Goal: Find specific page/section: Find specific page/section

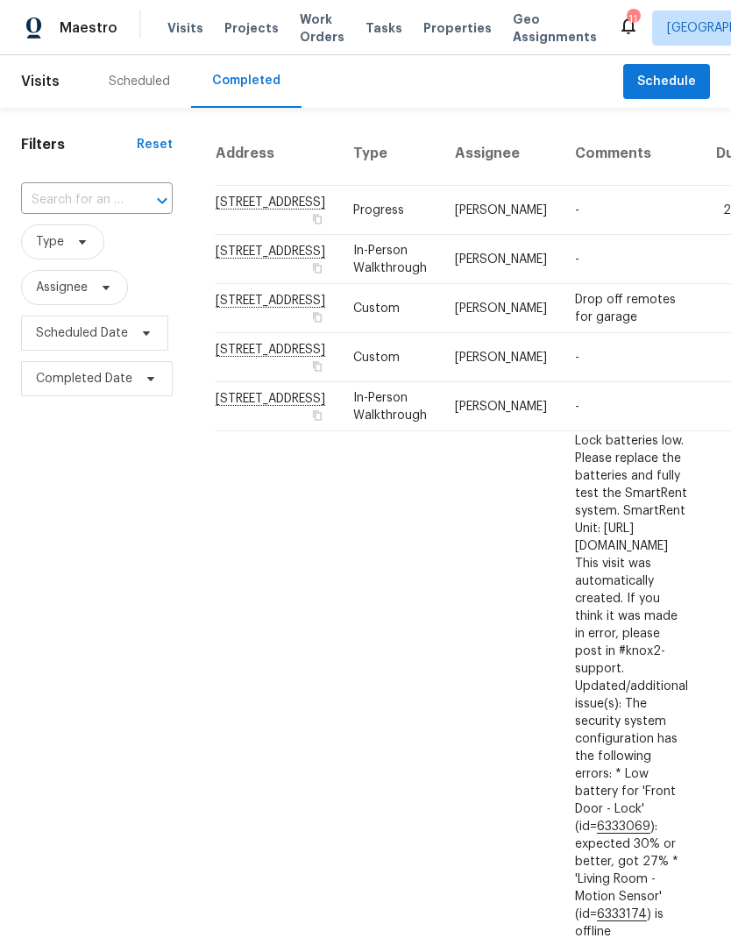
click at [154, 90] on div "Scheduled" at bounding box center [139, 81] width 103 height 53
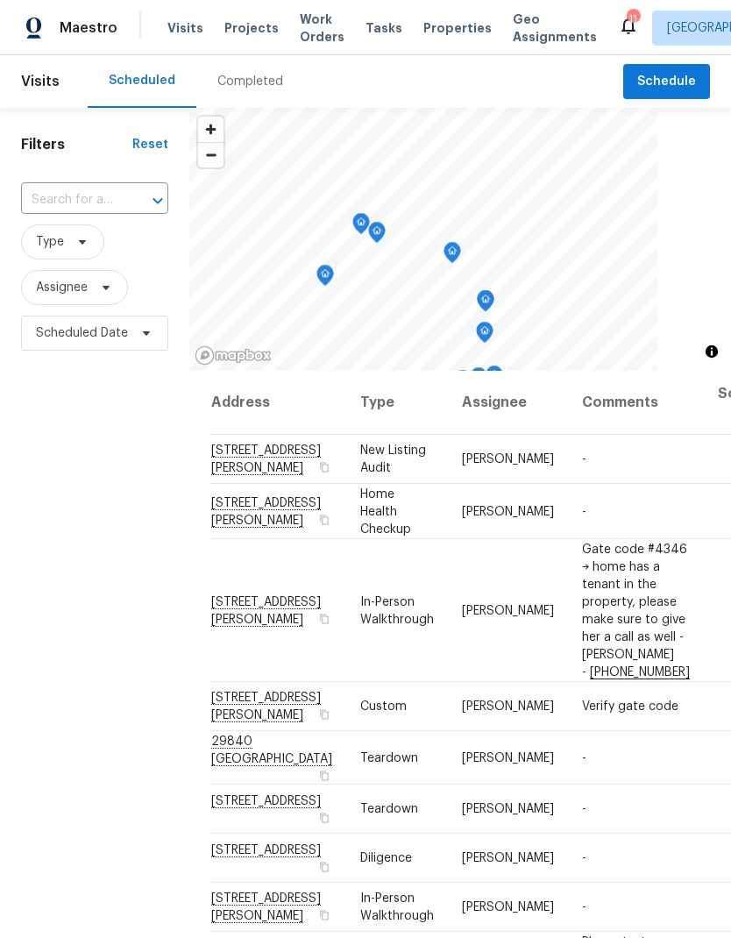
click at [435, 30] on span "Properties" at bounding box center [457, 28] width 68 height 18
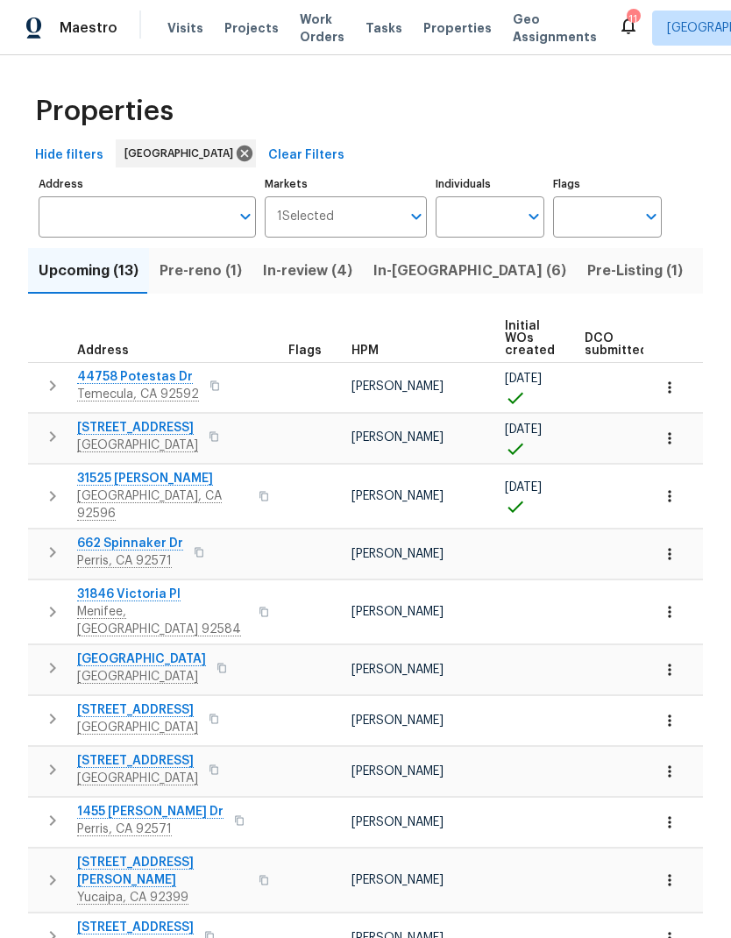
click at [468, 224] on input "Individuals" at bounding box center [476, 216] width 82 height 41
type input "[PERSON_NAME]"
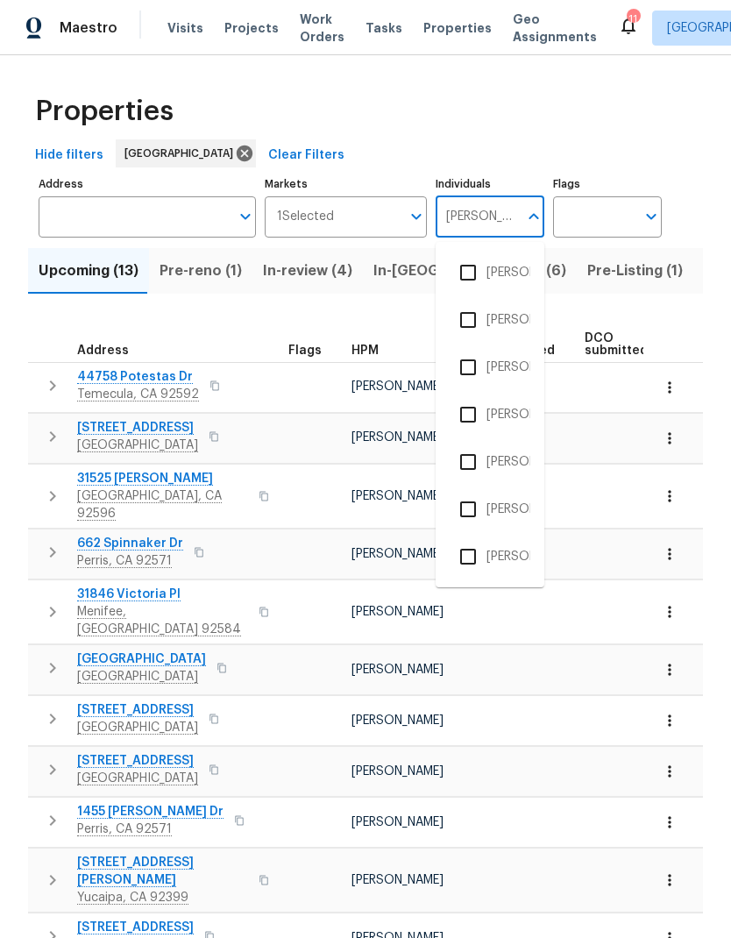
click at [504, 368] on li "[PERSON_NAME]" at bounding box center [489, 367] width 81 height 37
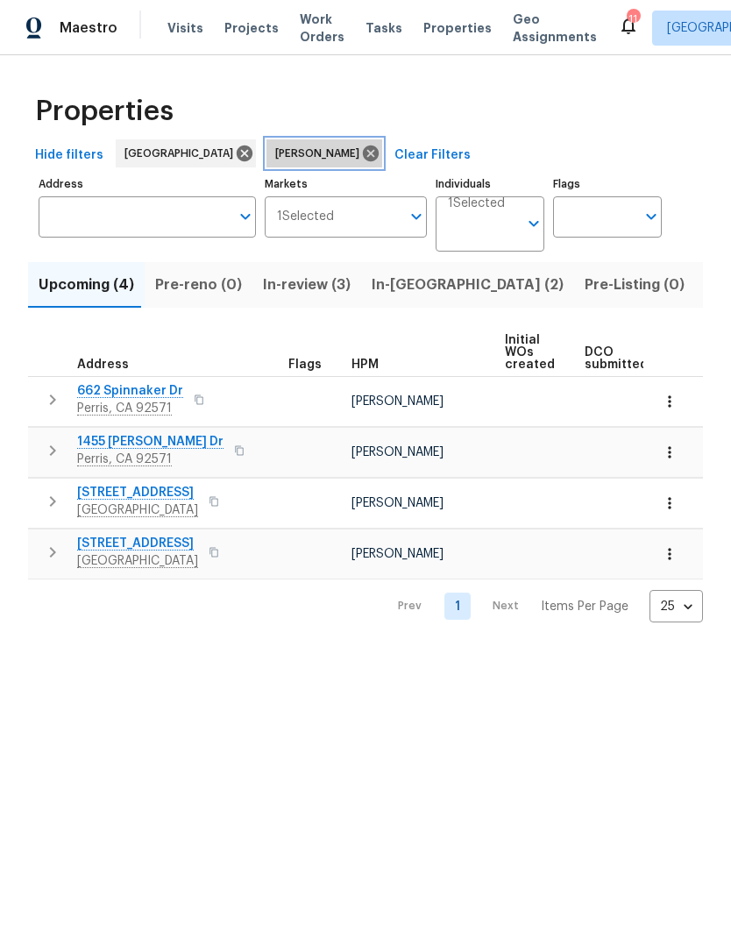
click at [361, 157] on icon at bounding box center [370, 153] width 19 height 19
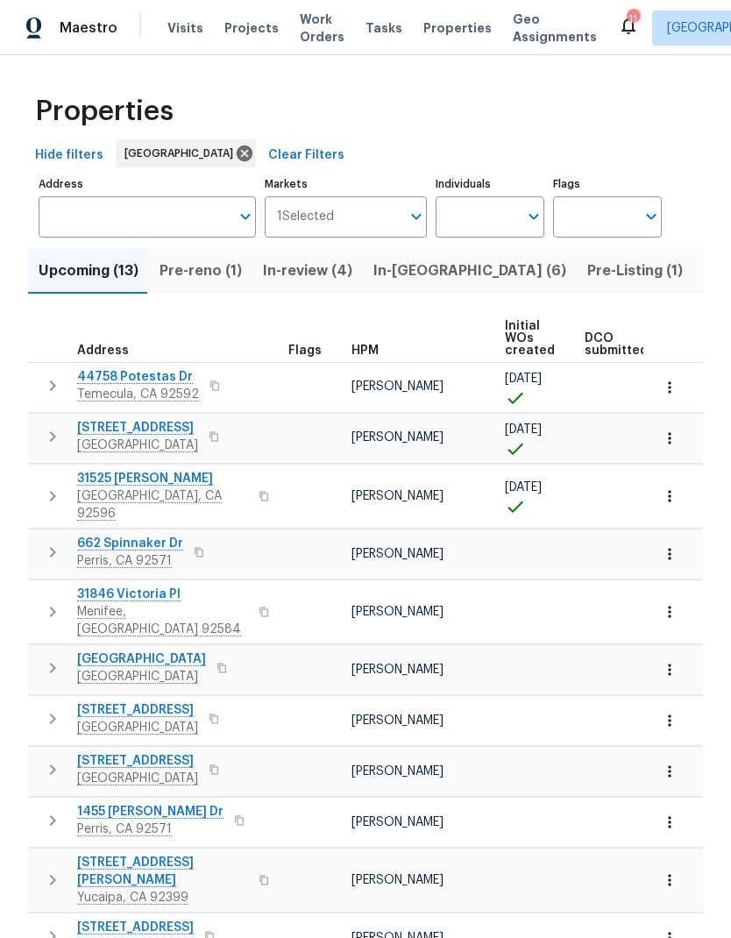
click at [395, 275] on span "In-[GEOGRAPHIC_DATA] (6)" at bounding box center [469, 270] width 193 height 25
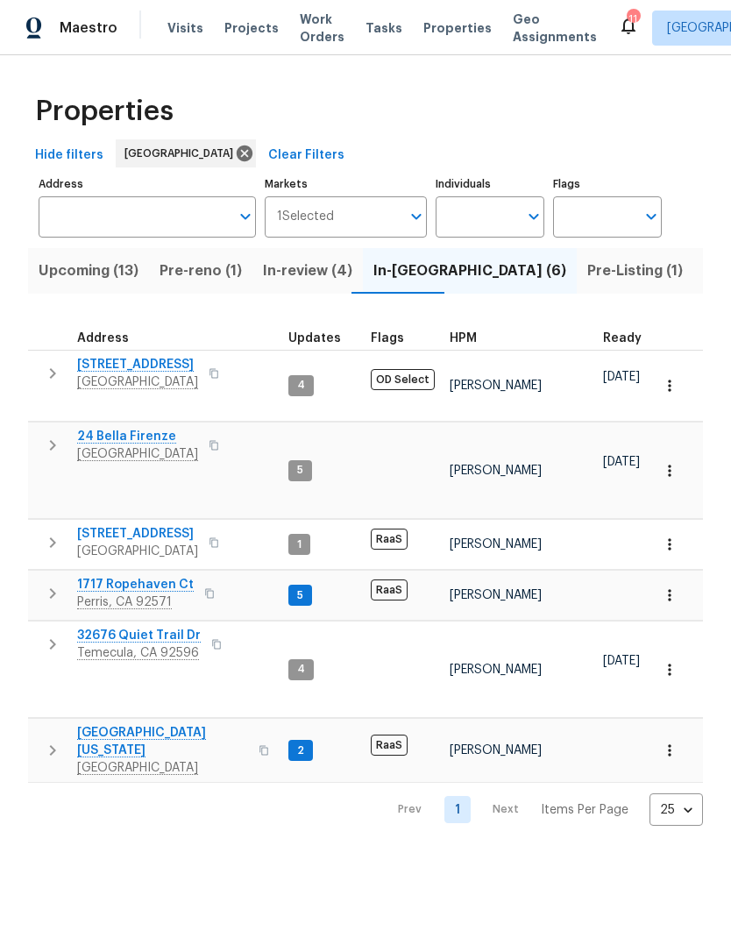
click at [181, 25] on span "Visits" at bounding box center [185, 28] width 36 height 18
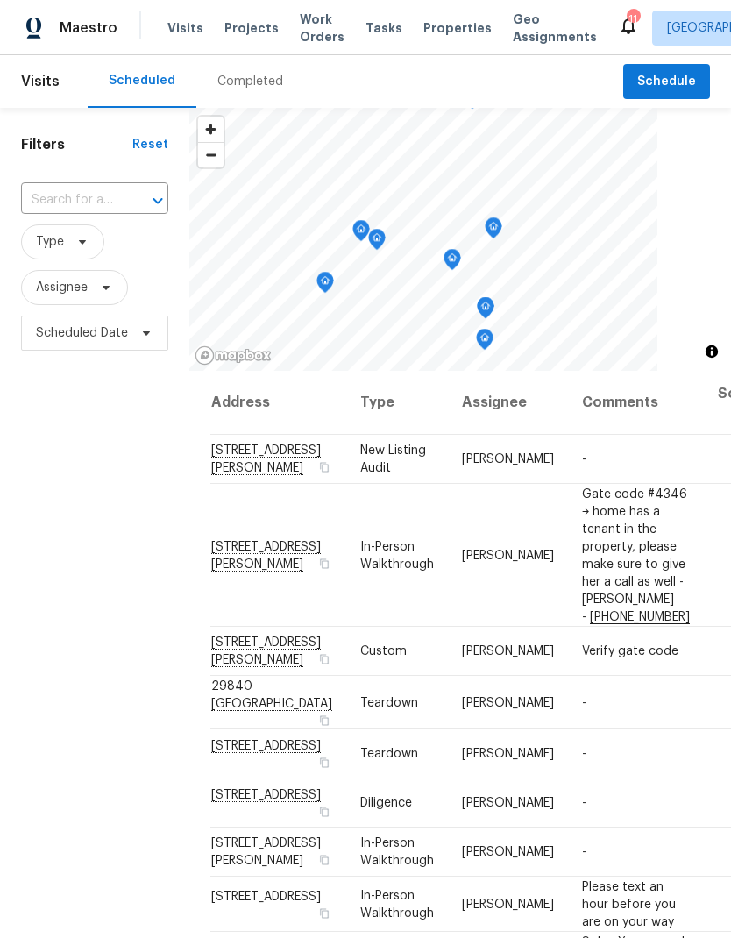
click at [271, 79] on div "Completed" at bounding box center [250, 82] width 66 height 18
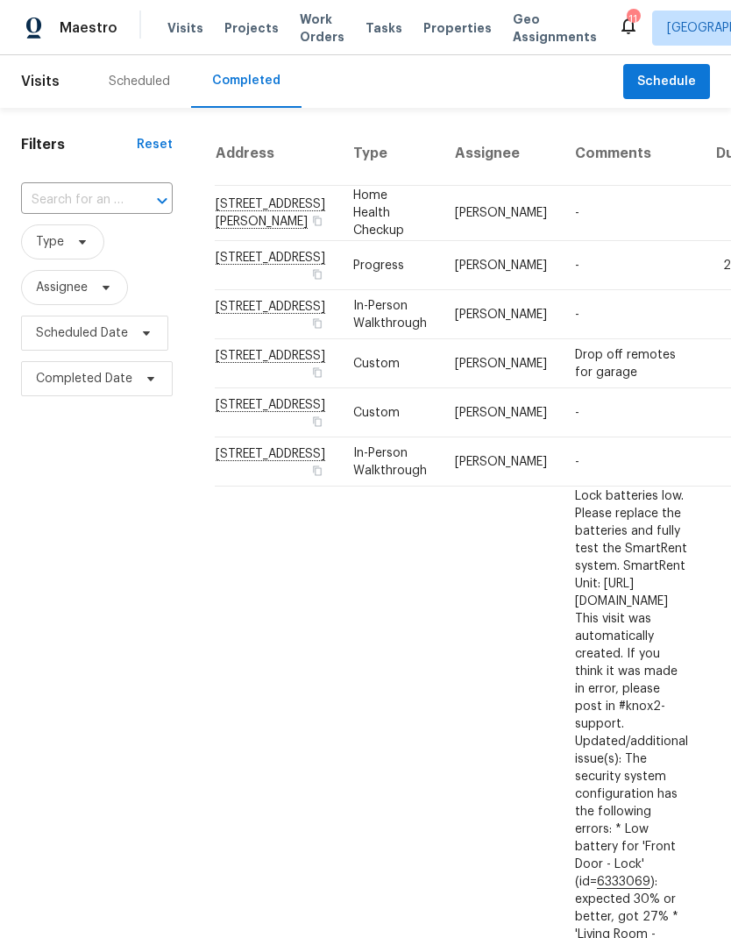
click at [156, 88] on div "Scheduled" at bounding box center [139, 82] width 61 height 18
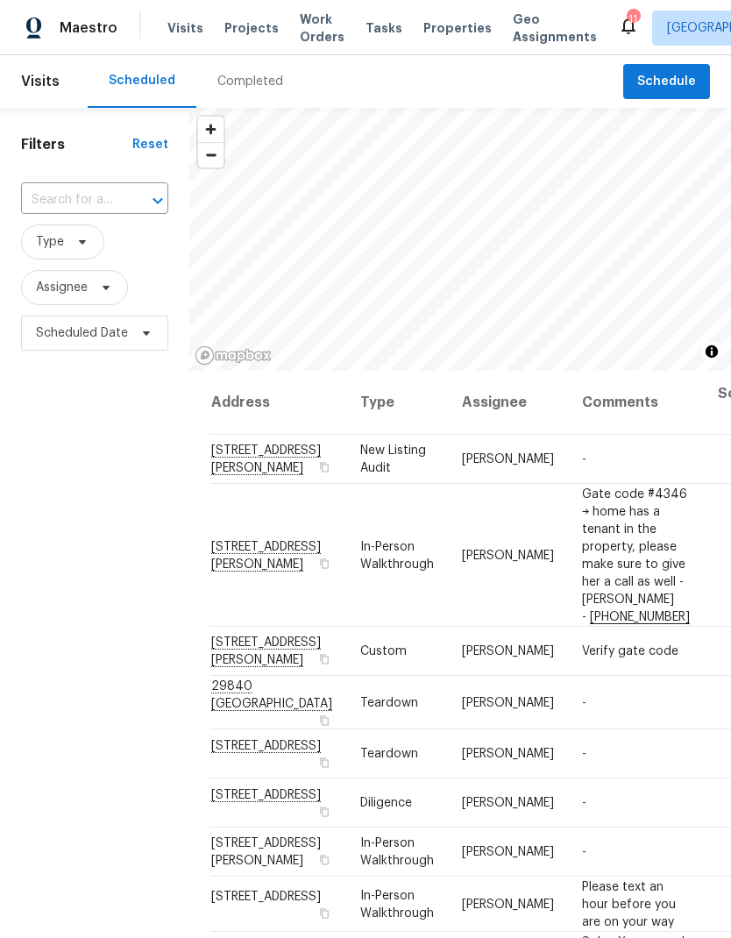
click at [370, 25] on span "Tasks" at bounding box center [383, 28] width 37 height 12
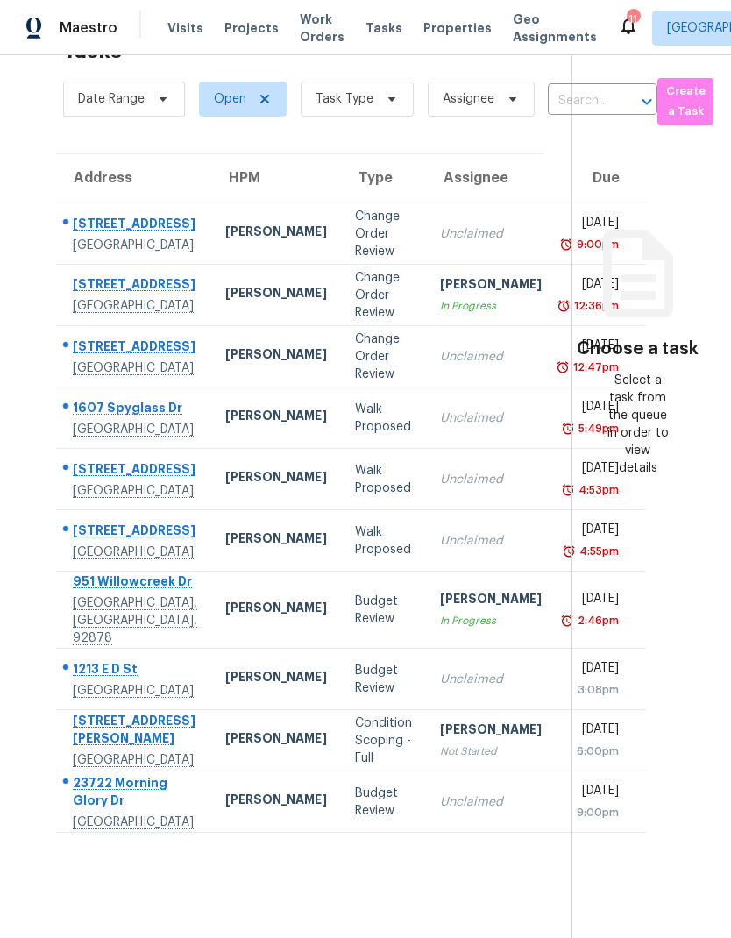
scroll to position [70, 0]
click at [355, 767] on div "Condition Scoping - Full" at bounding box center [383, 740] width 57 height 53
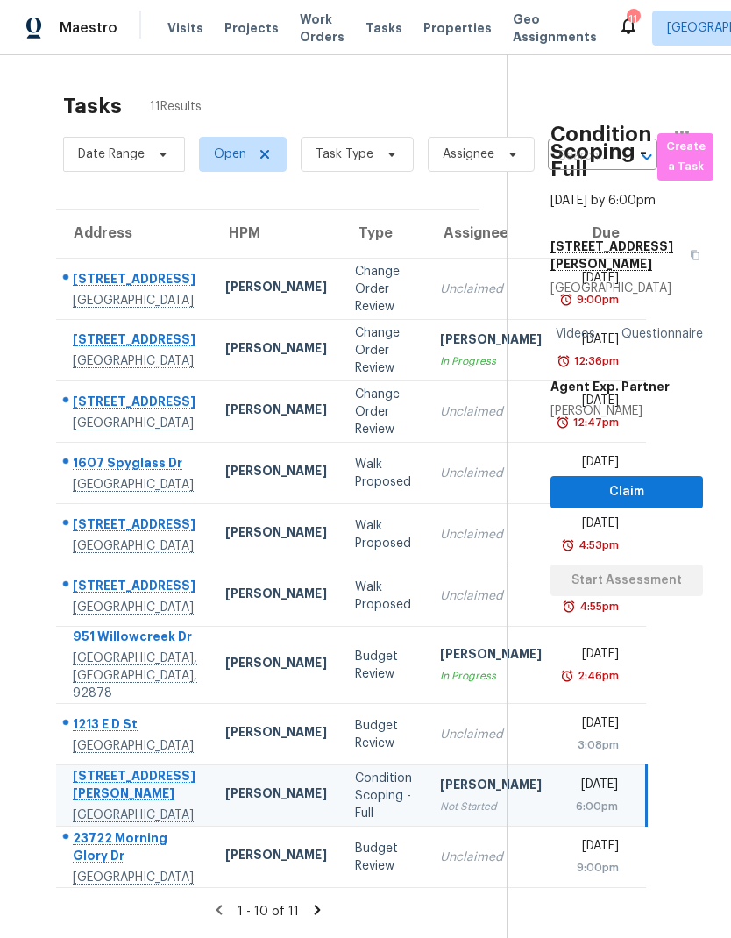
scroll to position [0, 0]
click at [403, 154] on span "Task Type" at bounding box center [357, 154] width 113 height 35
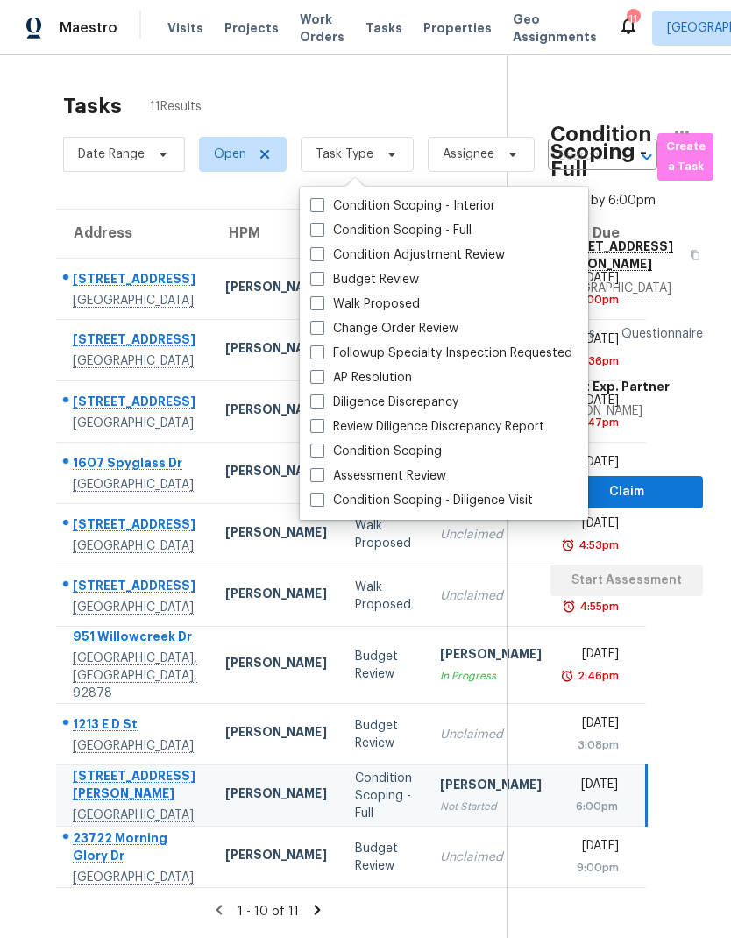
click at [381, 284] on label "Budget Review" at bounding box center [364, 280] width 109 height 18
click at [322, 282] on input "Budget Review" at bounding box center [315, 276] width 11 height 11
checkbox input "true"
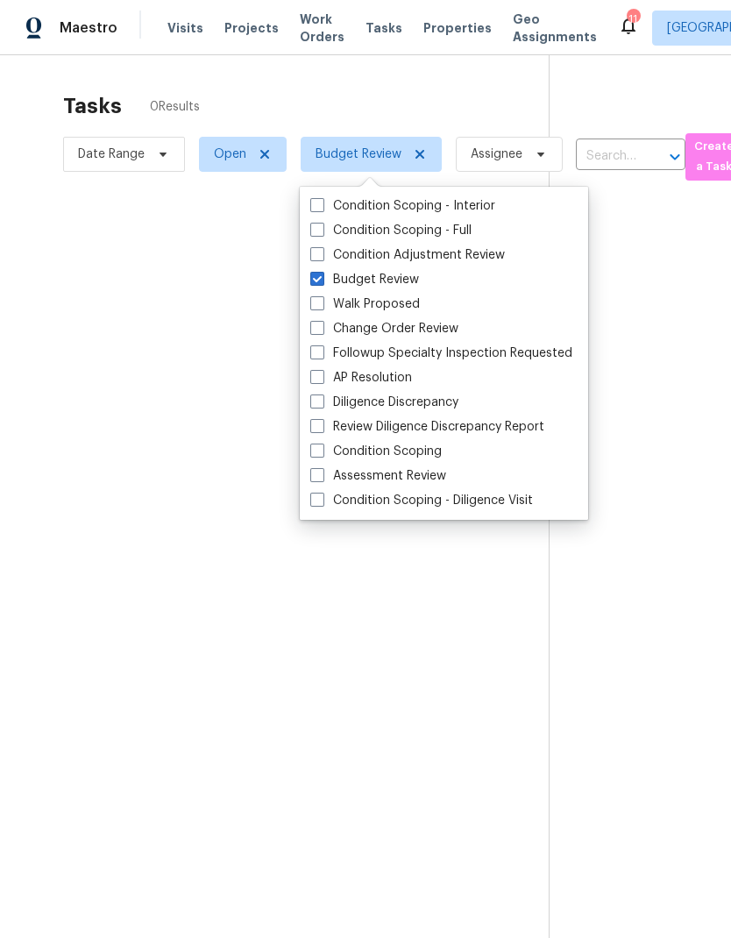
click at [156, 646] on div at bounding box center [365, 469] width 731 height 938
